Goal: Task Accomplishment & Management: Manage account settings

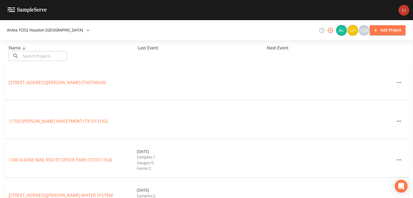
click at [41, 57] on input "text" at bounding box center [44, 56] width 46 height 10
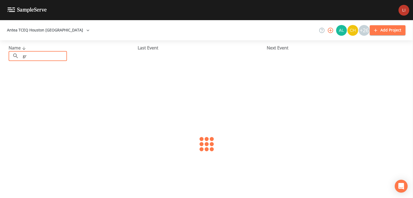
type input "g"
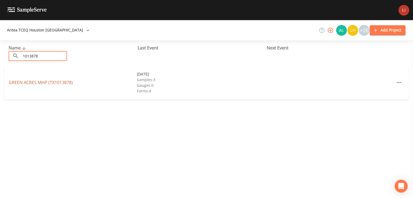
type input "1013878"
click at [45, 82] on link "GREEN ACRES MHP (TX1013878)" at bounding box center [41, 82] width 64 height 6
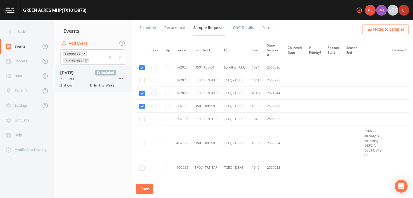
click at [82, 81] on div "2:00 PM" at bounding box center [88, 79] width 56 height 5
click at [141, 26] on link "Schedule" at bounding box center [147, 27] width 18 height 15
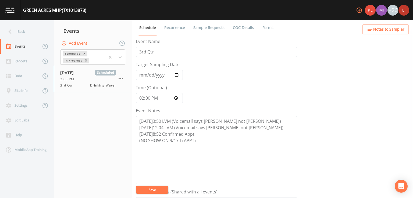
click at [203, 29] on link "Sample Requests" at bounding box center [208, 27] width 33 height 15
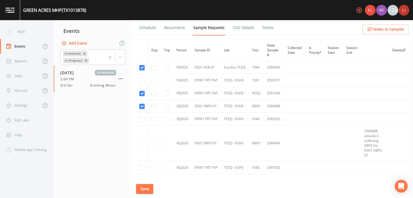
click at [148, 26] on link "Schedule" at bounding box center [147, 27] width 18 height 15
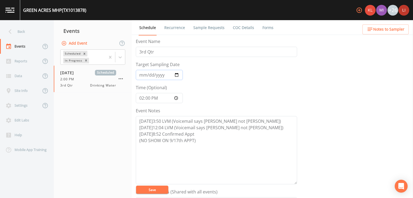
click at [176, 74] on input "[DATE]" at bounding box center [159, 75] width 47 height 10
type input "[DATE]"
click at [177, 95] on input "14:00:00" at bounding box center [159, 98] width 47 height 10
type input "09:00"
click at [214, 102] on form "Event Name 3rd Qtr Target Sampling Date [DATE] Time (Optional) 09:00 Event Note…" at bounding box center [216, 187] width 161 height 298
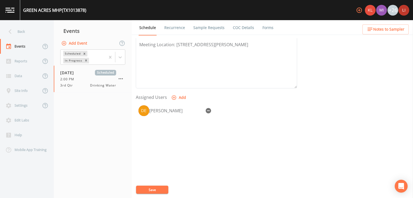
scroll to position [180, 0]
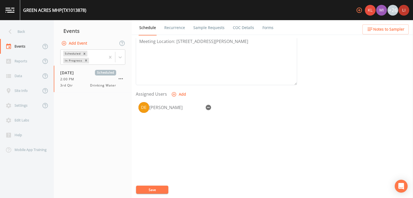
click at [206, 106] on icon "button" at bounding box center [207, 107] width 5 height 5
click at [182, 95] on button "Add" at bounding box center [179, 94] width 18 height 10
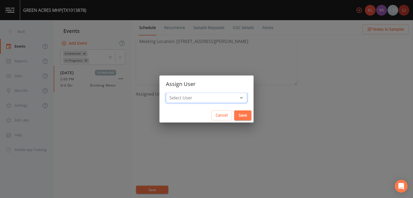
click at [193, 103] on select "Select User [PERSON_NAME] [PERSON_NAME] [PERSON_NAME] [PERSON_NAME] [PERSON_NAM…" at bounding box center [206, 98] width 81 height 10
select select "df97561e-4ac3-438c-9578-61bd91748e08"
click at [178, 93] on select "Select User [PERSON_NAME] [PERSON_NAME] [PERSON_NAME] [PERSON_NAME] [PERSON_NAM…" at bounding box center [206, 98] width 81 height 10
click at [234, 114] on button "Save" at bounding box center [242, 115] width 17 height 10
select select
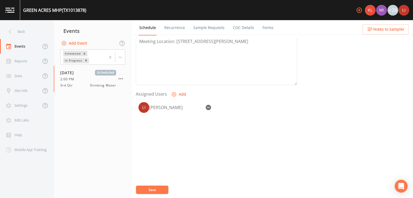
click at [159, 189] on button "Save" at bounding box center [152, 190] width 32 height 8
click at [16, 29] on div "Back" at bounding box center [24, 31] width 48 height 15
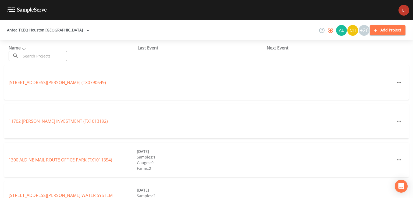
click at [54, 54] on input "text" at bounding box center [44, 56] width 46 height 10
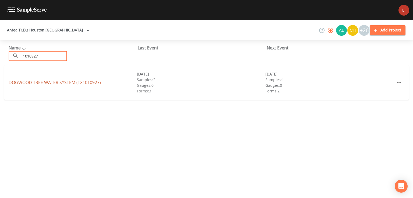
type input "1010927"
click at [47, 81] on link "DOGWOOD TREE WATER SYSTEM (TX1010927)" at bounding box center [55, 82] width 92 height 6
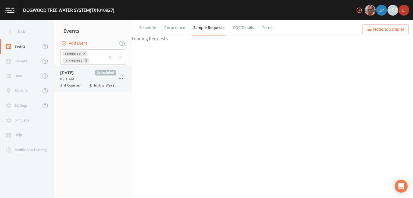
click at [79, 82] on div "[DATE] Scheduled 8:01 AM 3rd Quarter Drinking Water" at bounding box center [88, 79] width 56 height 18
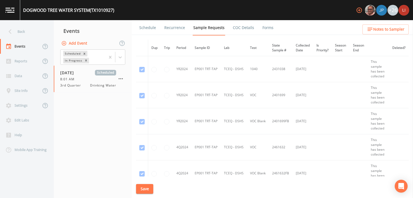
click at [151, 27] on link "Schedule" at bounding box center [147, 27] width 18 height 15
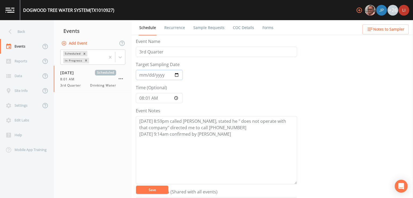
click at [177, 75] on input "[DATE]" at bounding box center [159, 75] width 47 height 10
type input "[DATE]"
click at [154, 186] on button "Save" at bounding box center [152, 190] width 32 height 8
